Goal: Check status: Check status

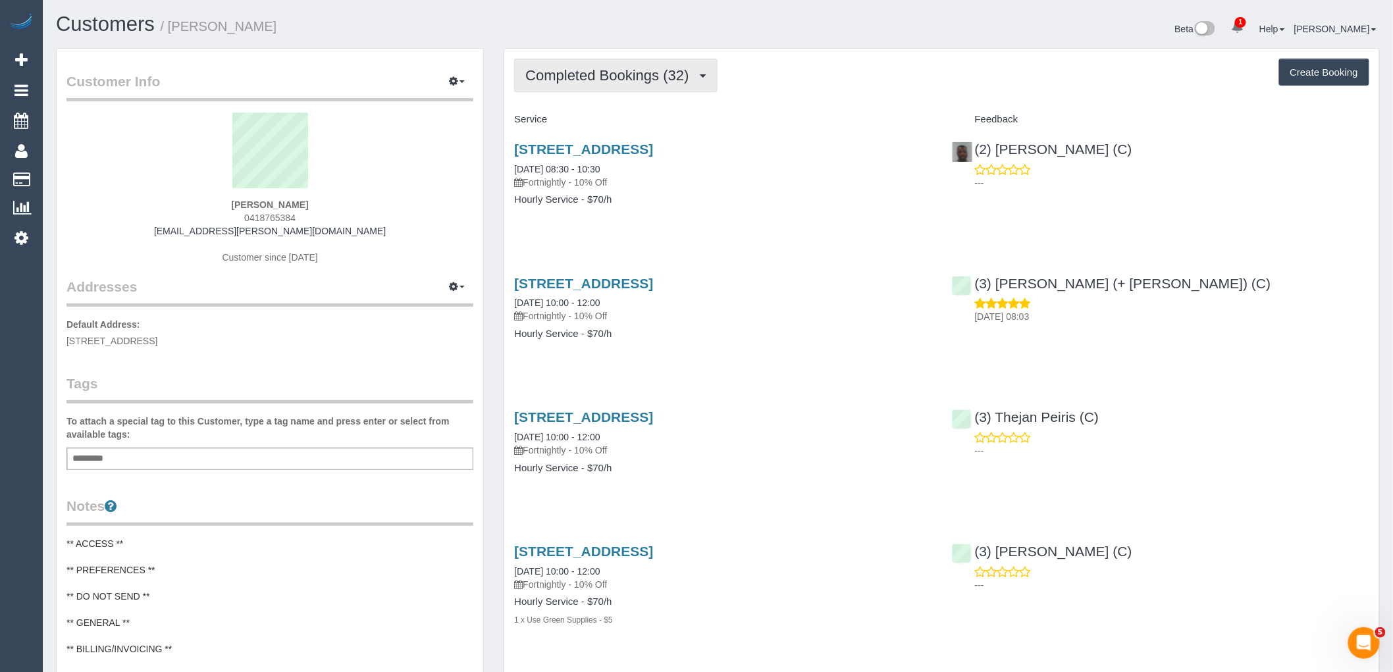
click at [636, 74] on span "Completed Bookings (32)" at bounding box center [610, 75] width 170 height 16
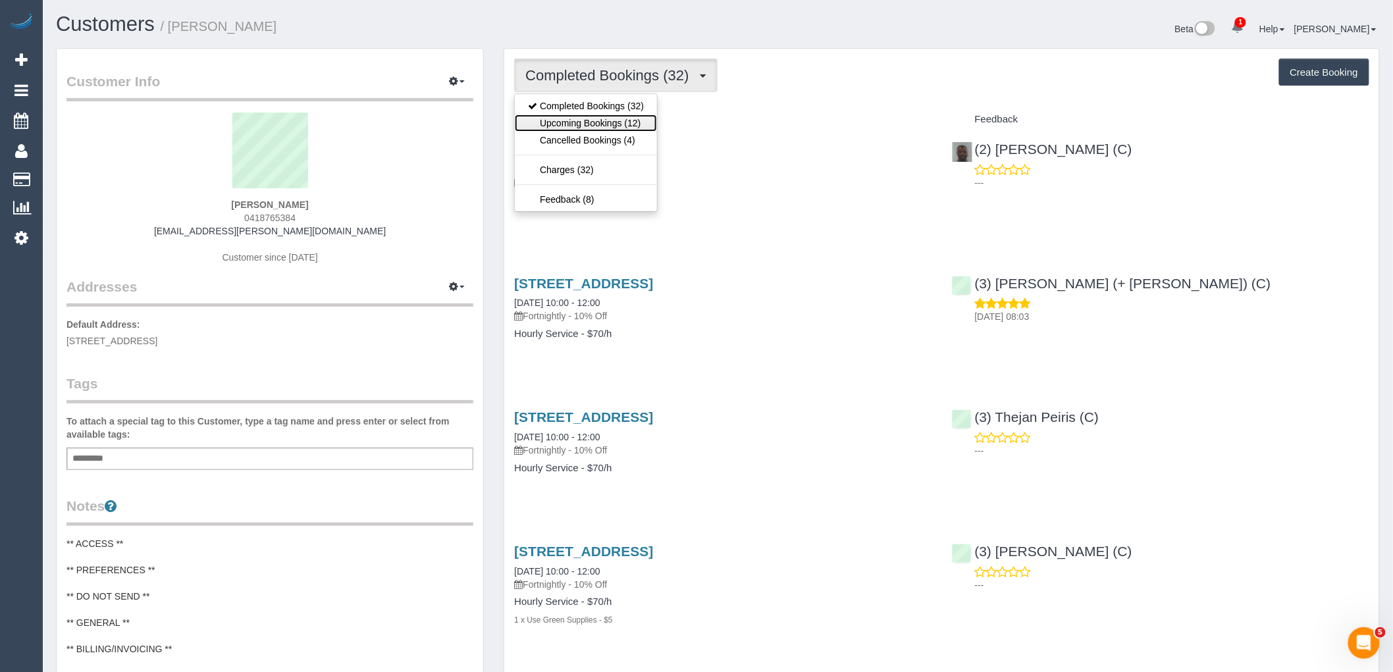
click at [635, 130] on link "Upcoming Bookings (12)" at bounding box center [586, 123] width 142 height 17
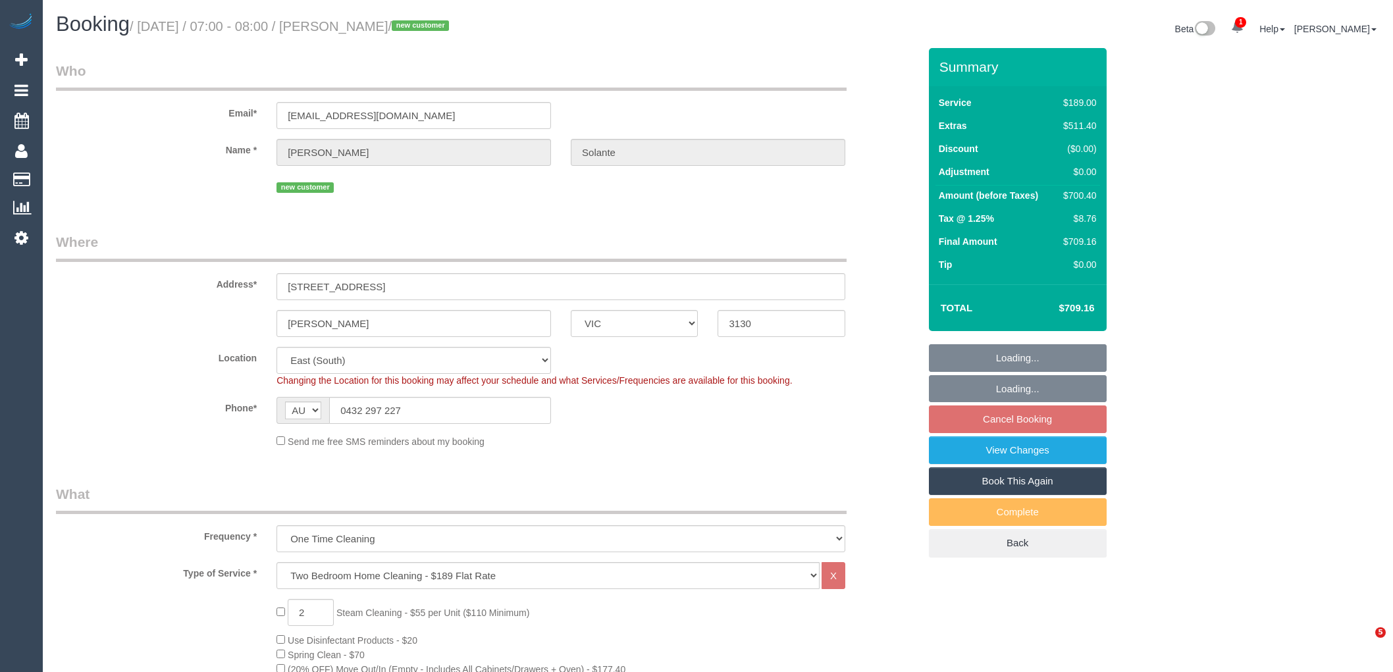
select select "VIC"
select select "number:29"
select select "number:14"
select select "number:18"
select select "number:24"
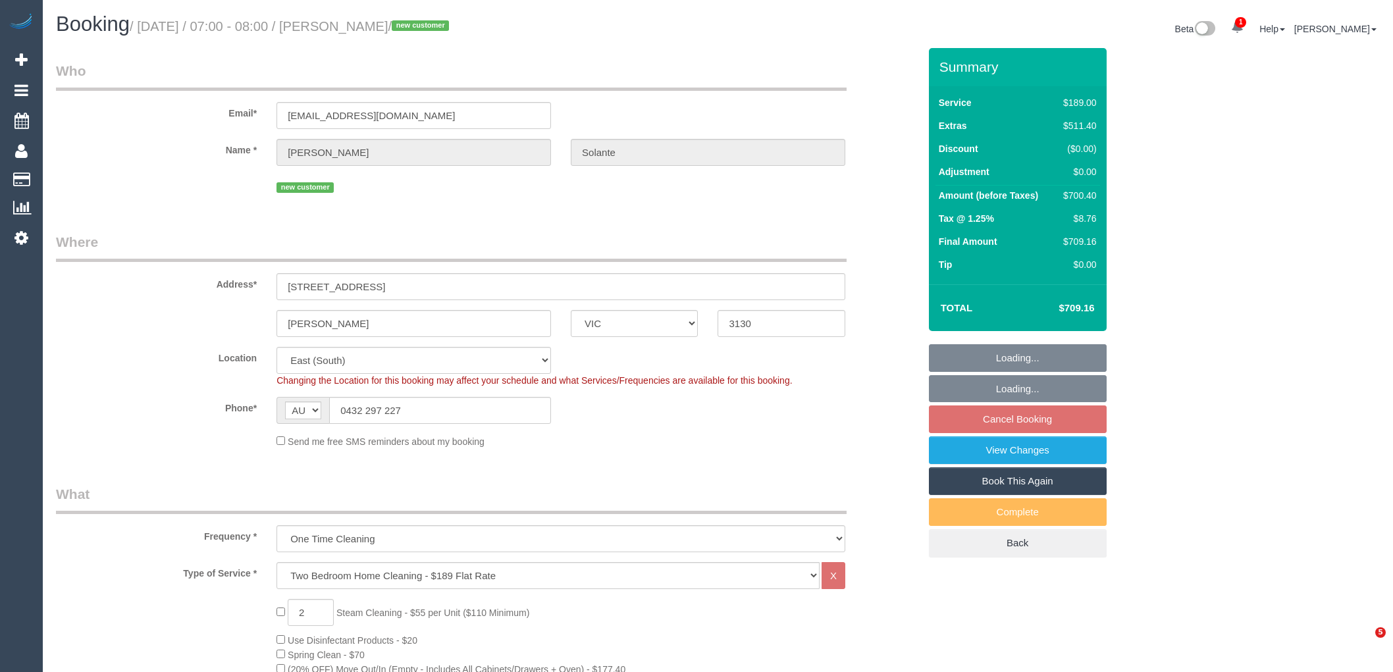
select select "number:26"
select select "object:838"
